Goal: Information Seeking & Learning: Check status

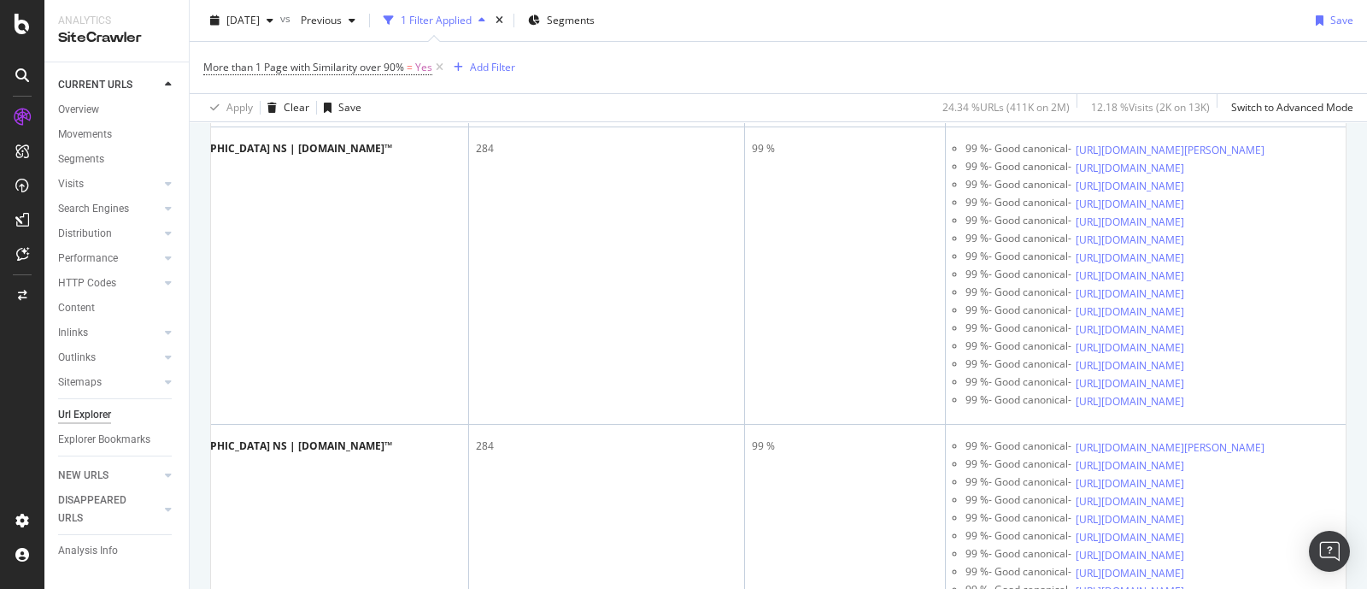
scroll to position [4701, 0]
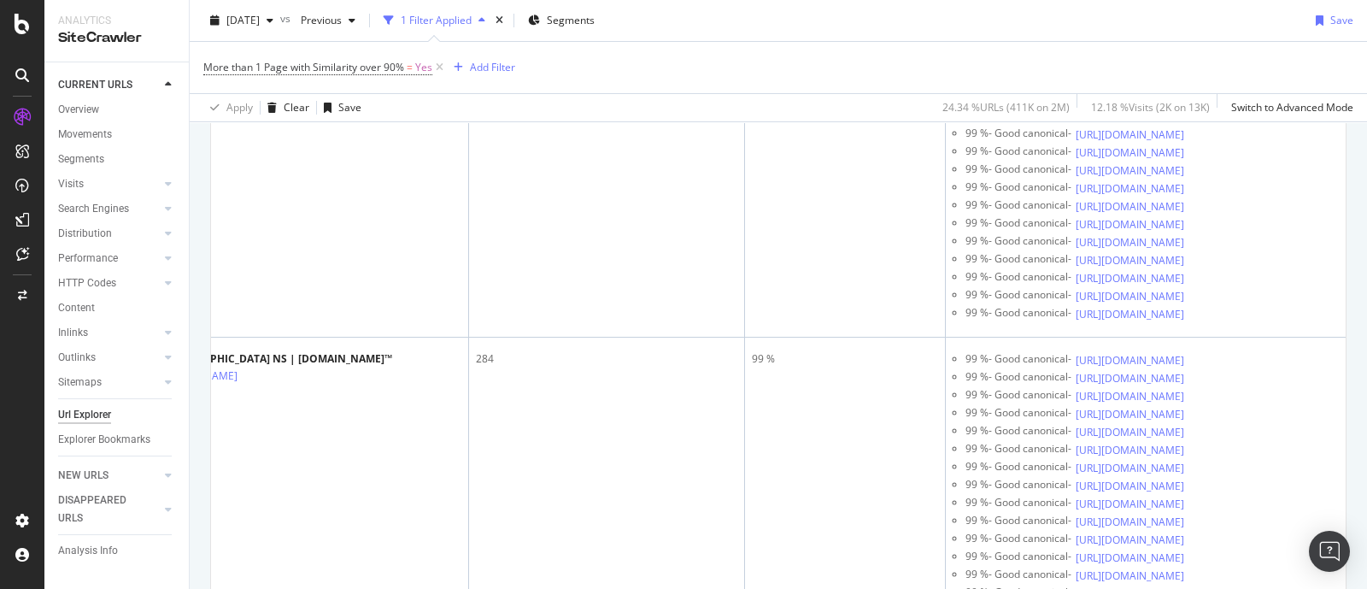
scroll to position [6195, 0]
